Goal: Browse casually: Explore the website without a specific task or goal

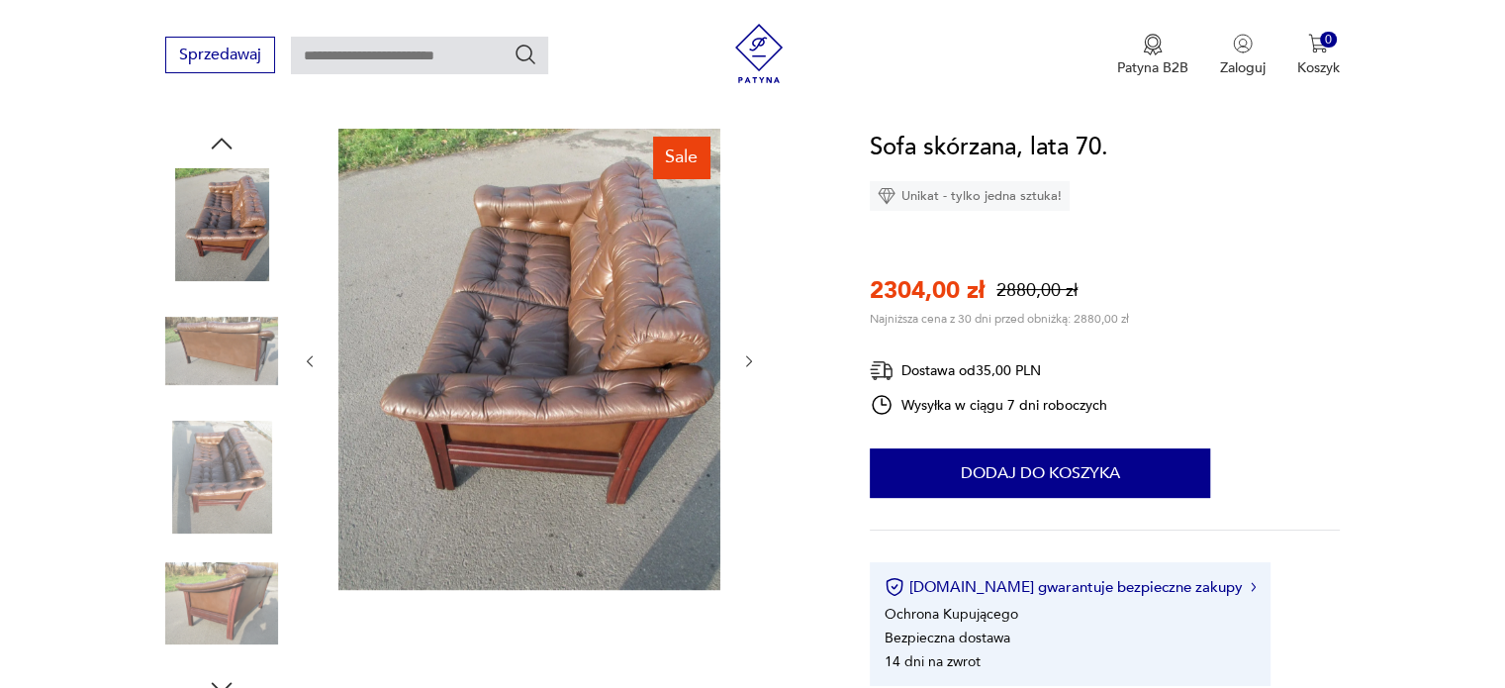
click at [749, 347] on div at bounding box center [529, 361] width 455 height 465
click at [745, 363] on icon "button" at bounding box center [749, 361] width 17 height 17
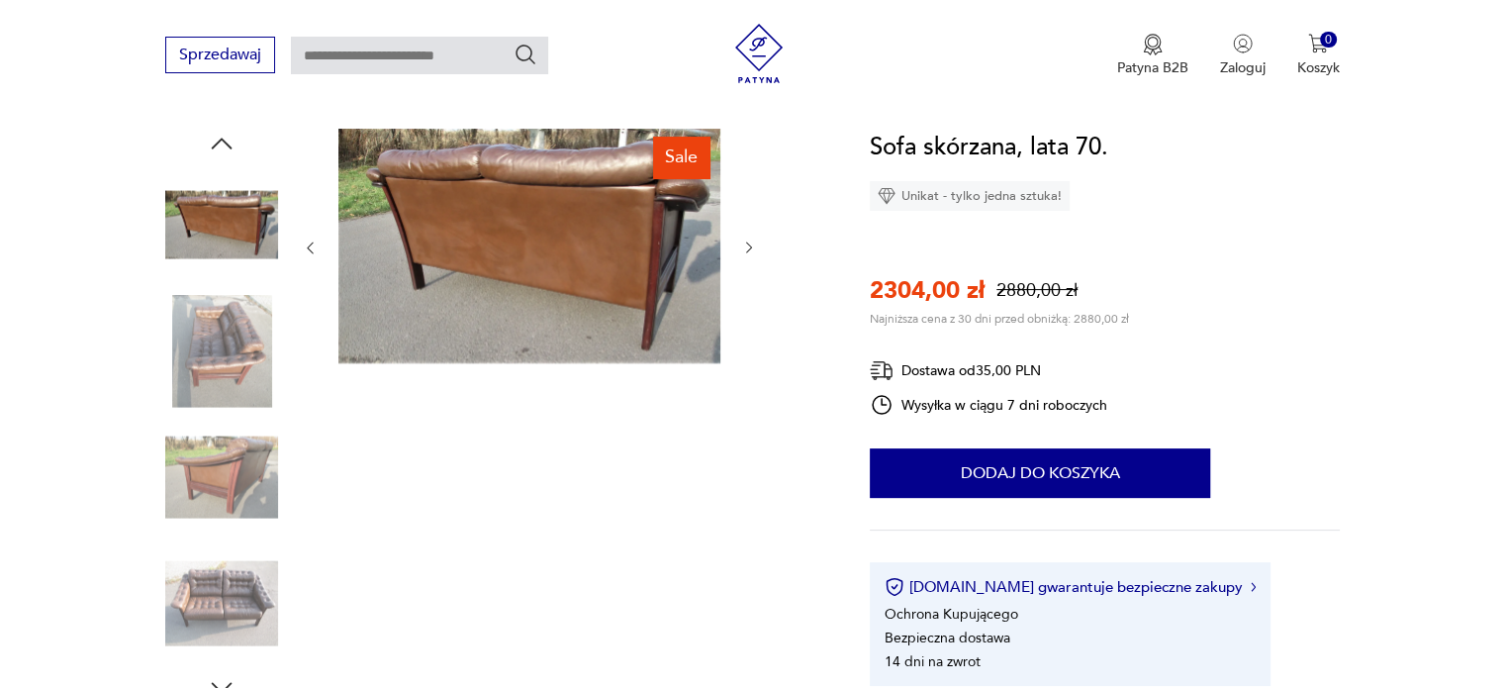
click at [741, 255] on icon "button" at bounding box center [749, 247] width 17 height 17
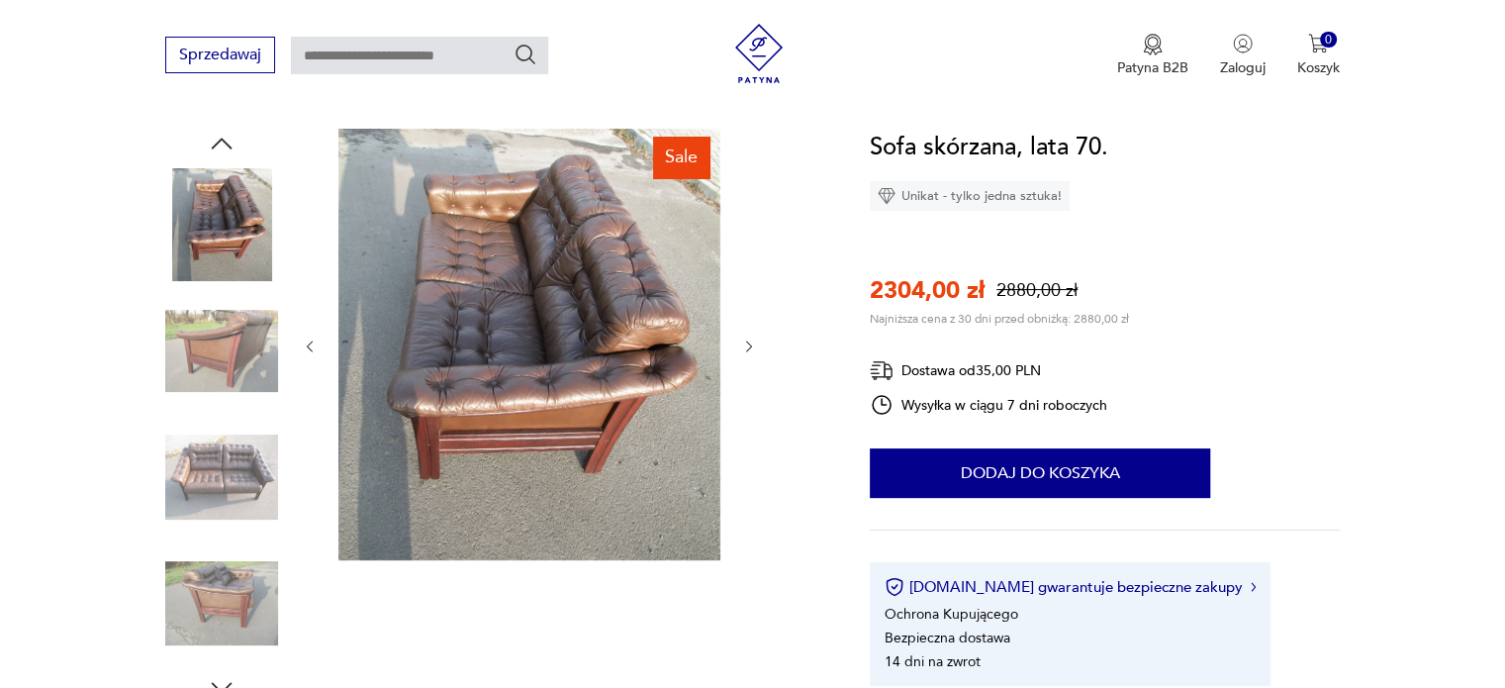
click at [583, 359] on img at bounding box center [529, 344] width 382 height 431
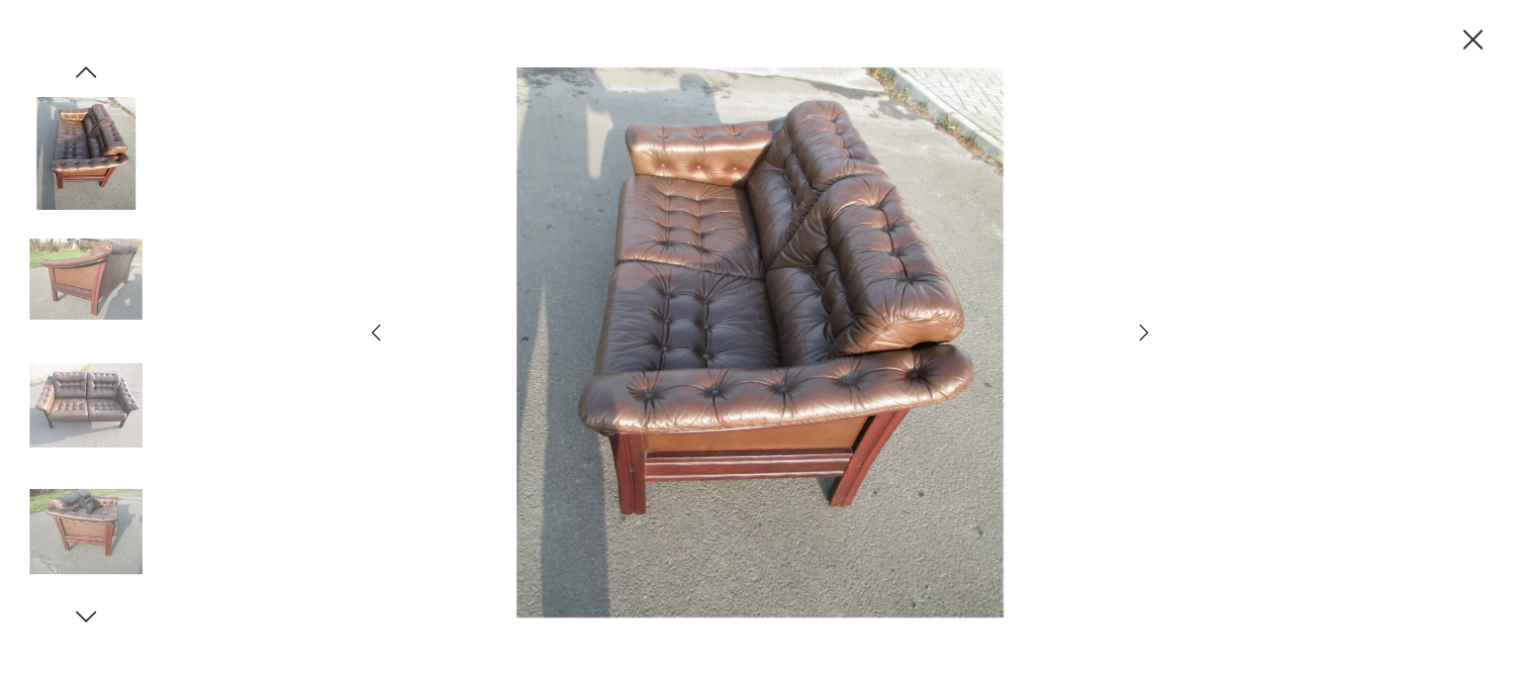
click at [1140, 332] on icon "button" at bounding box center [1144, 333] width 24 height 24
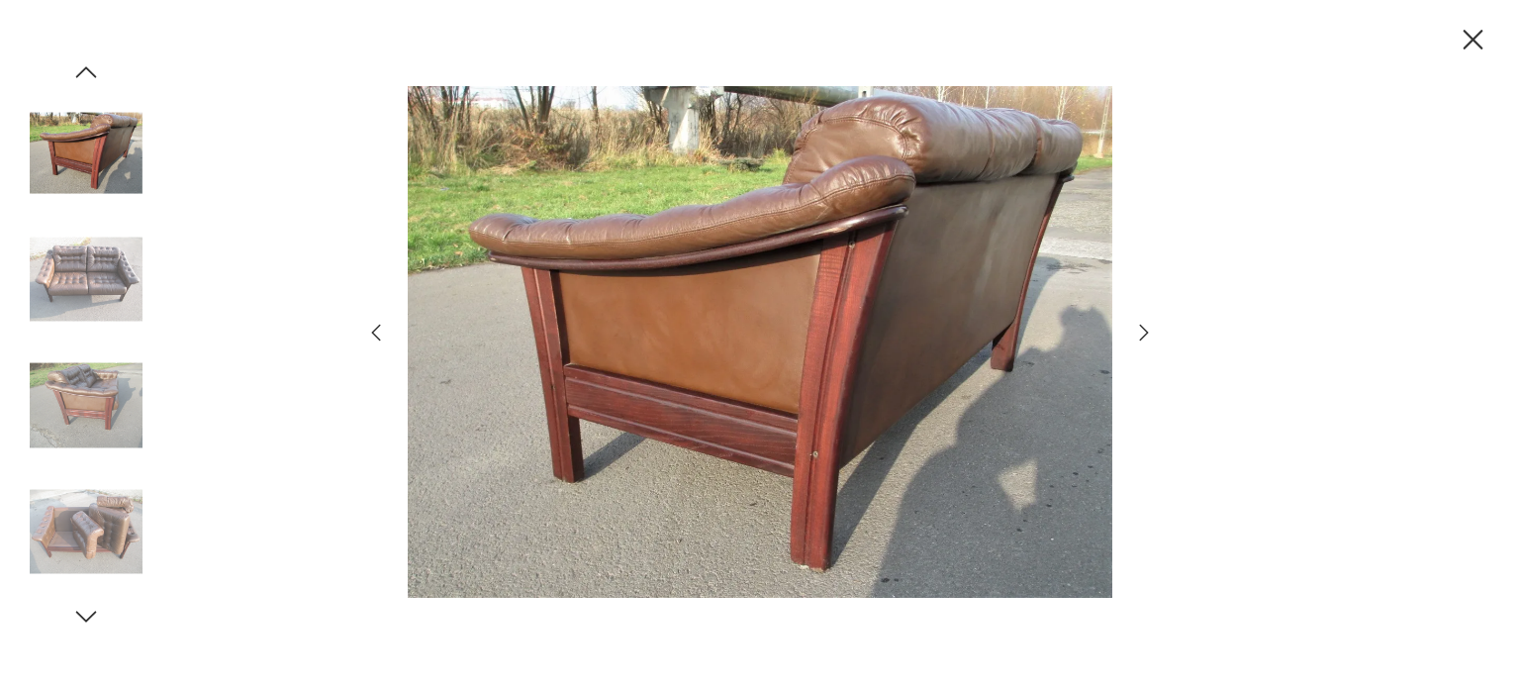
click at [1147, 324] on icon "button" at bounding box center [1144, 333] width 24 height 24
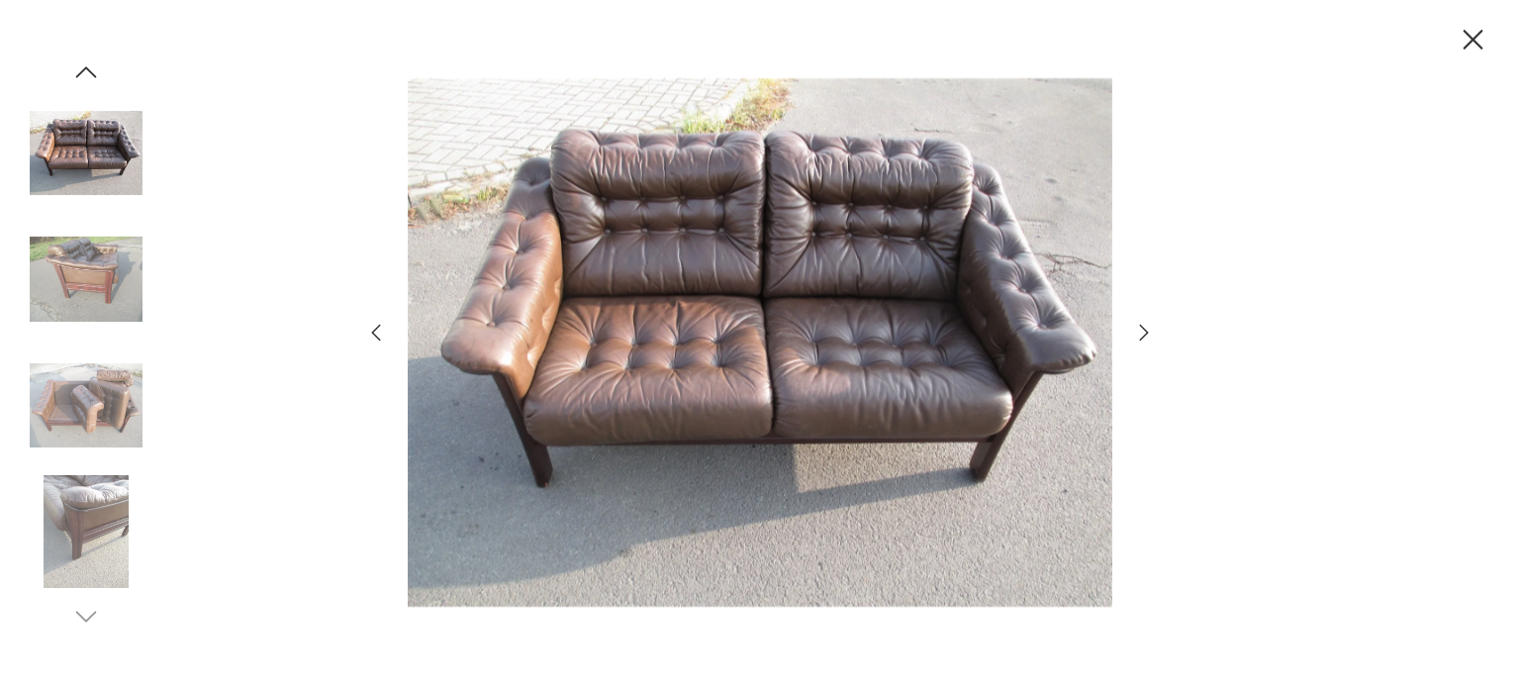
click at [1144, 331] on icon "button" at bounding box center [1144, 333] width 24 height 24
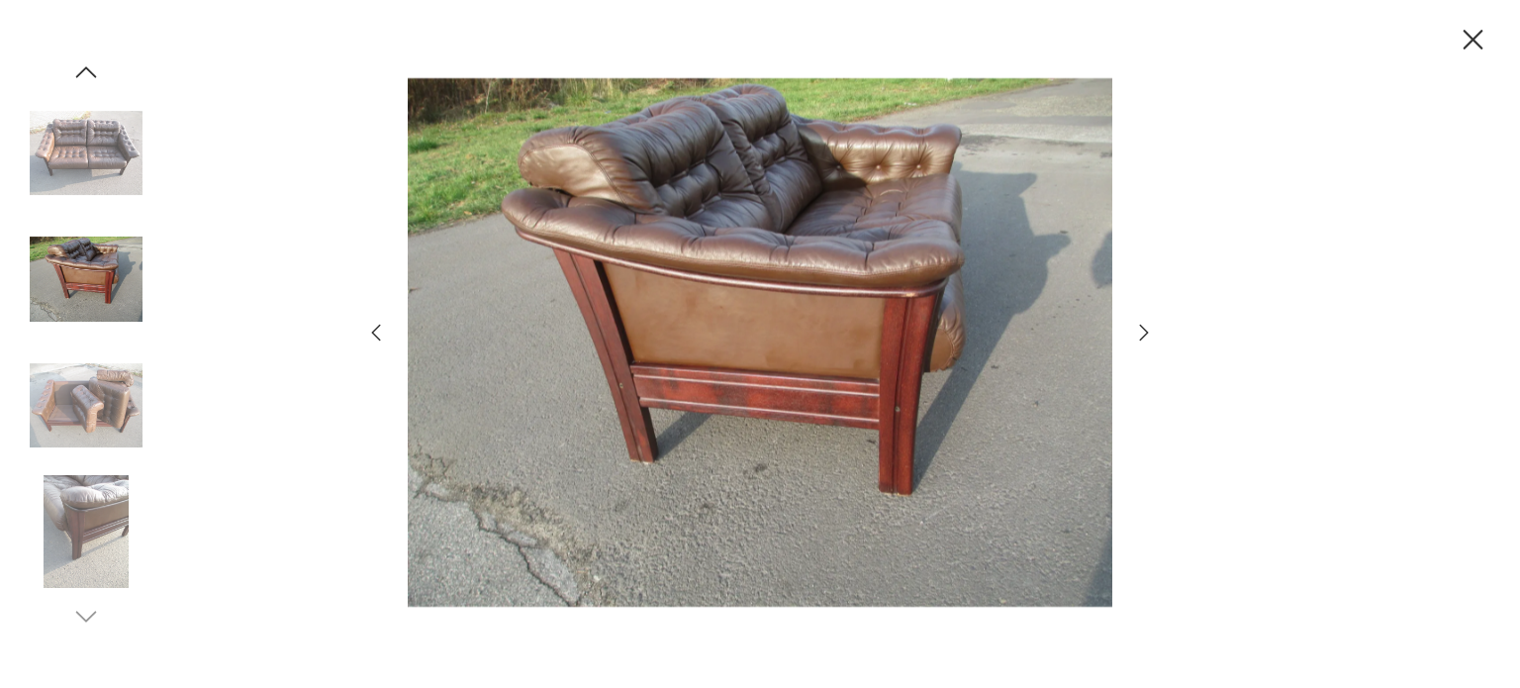
click at [1479, 32] on icon "button" at bounding box center [1473, 40] width 20 height 20
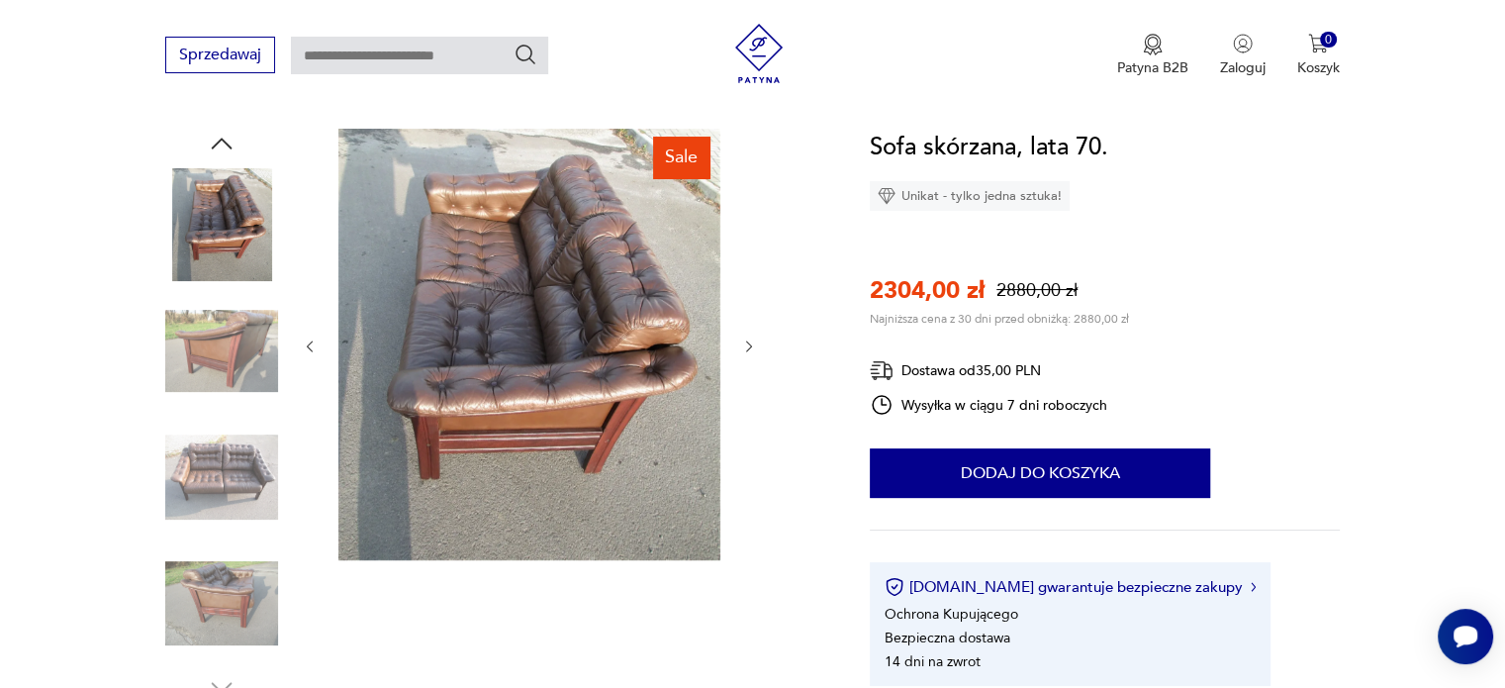
click at [735, 342] on div at bounding box center [529, 346] width 455 height 435
click at [751, 344] on icon "button" at bounding box center [749, 346] width 6 height 12
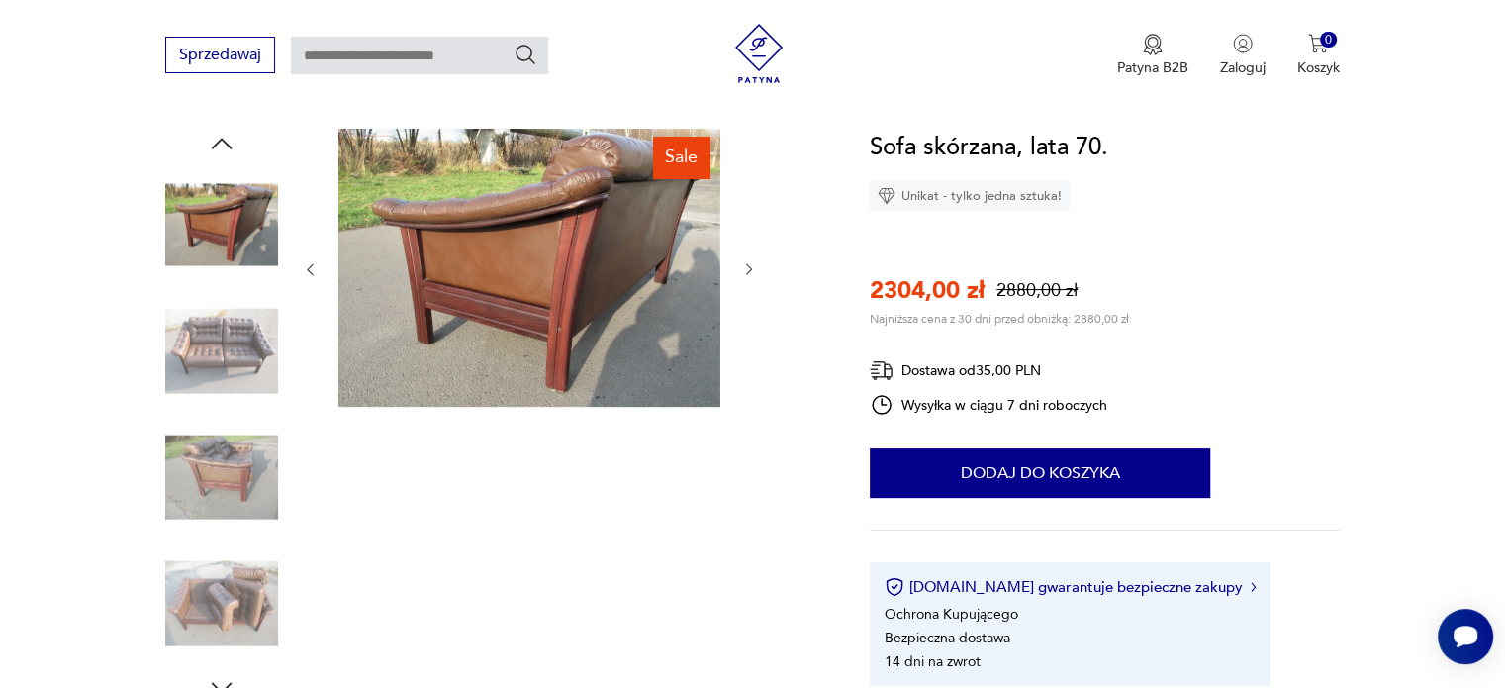
click at [751, 344] on div at bounding box center [529, 270] width 455 height 282
click at [745, 276] on icon "button" at bounding box center [749, 269] width 17 height 17
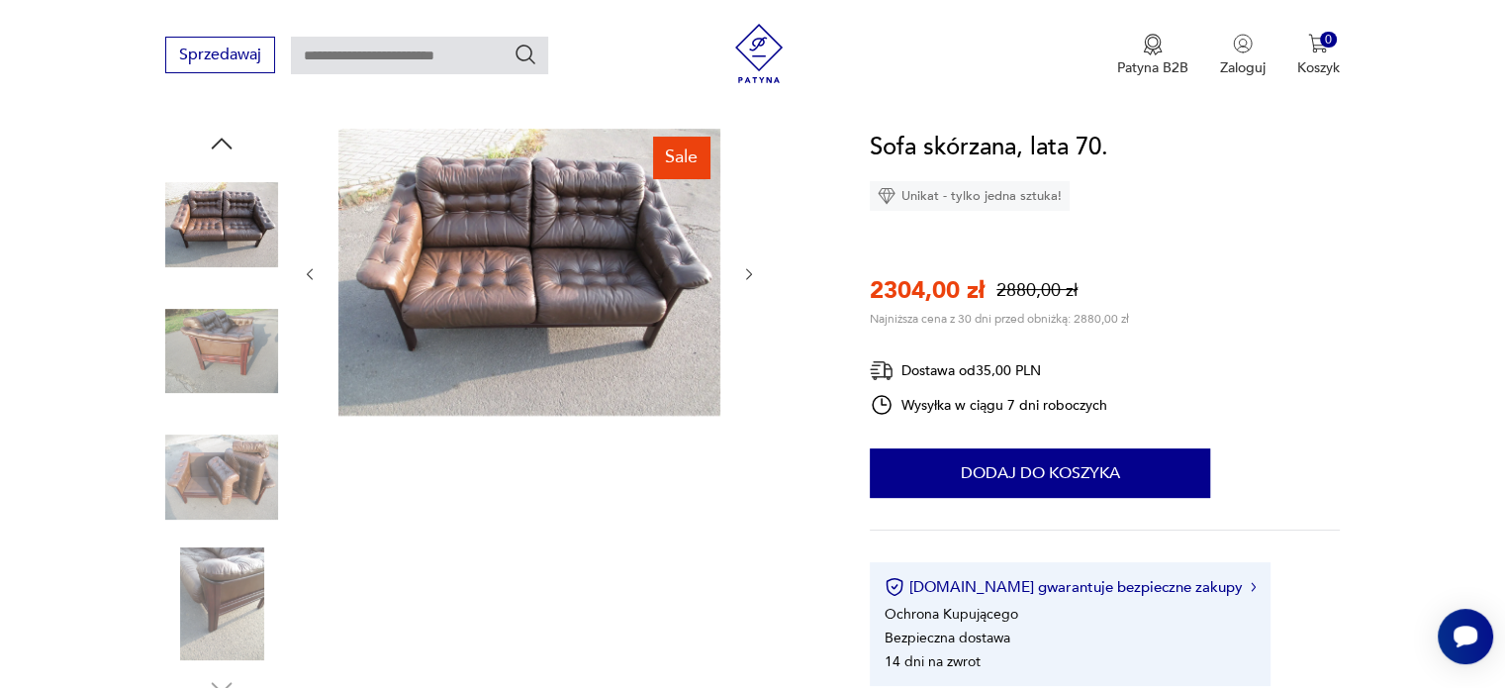
click at [745, 276] on icon "button" at bounding box center [749, 274] width 17 height 17
